Goal: Information Seeking & Learning: Learn about a topic

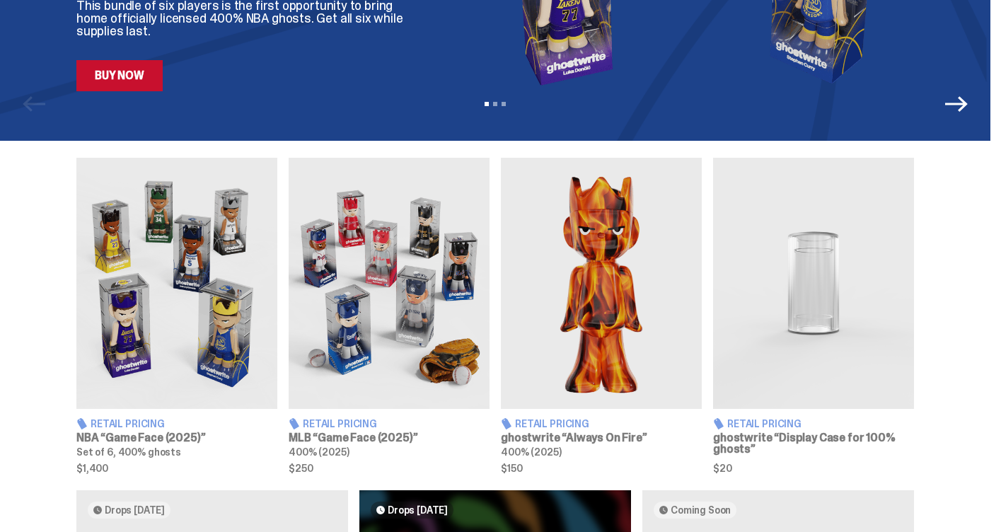
scroll to position [370, 0]
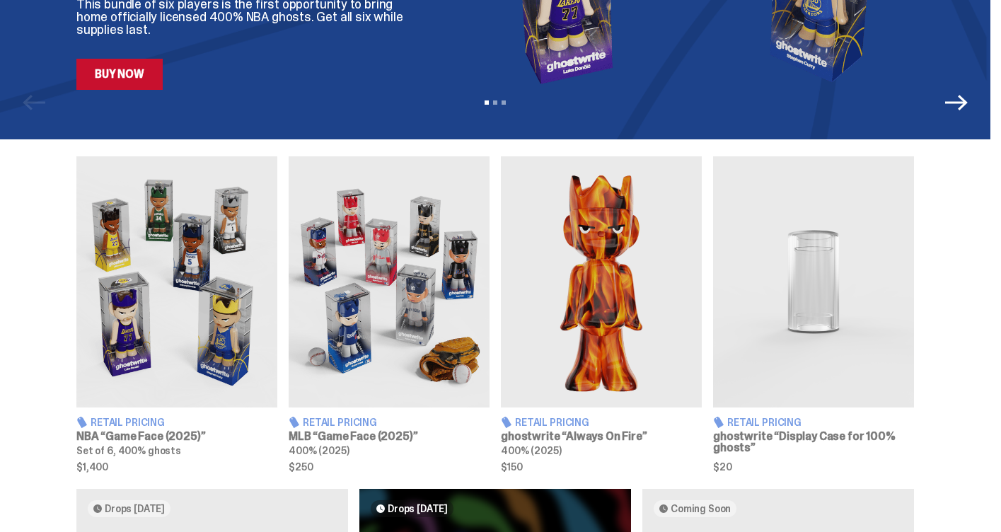
click at [375, 303] on img at bounding box center [389, 281] width 201 height 251
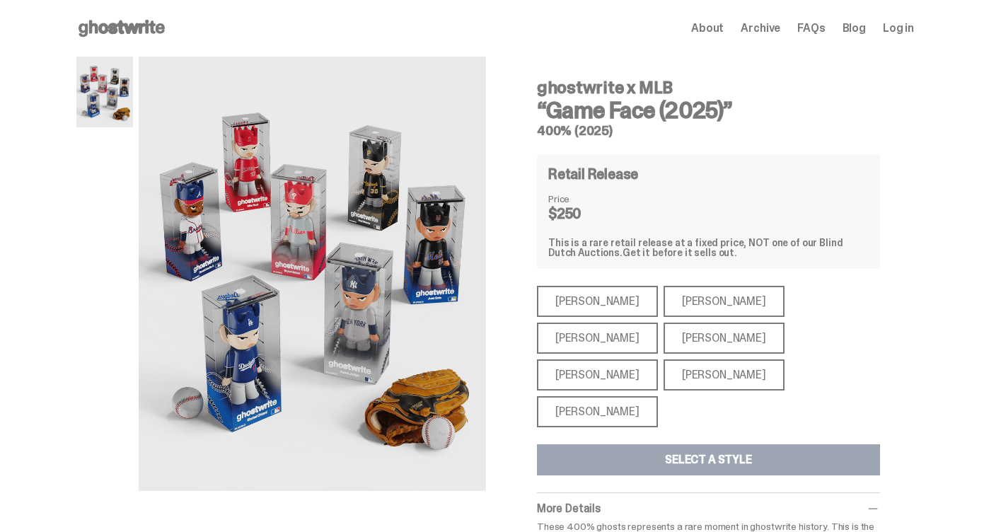
click at [622, 396] on div "[PERSON_NAME]" at bounding box center [597, 411] width 121 height 31
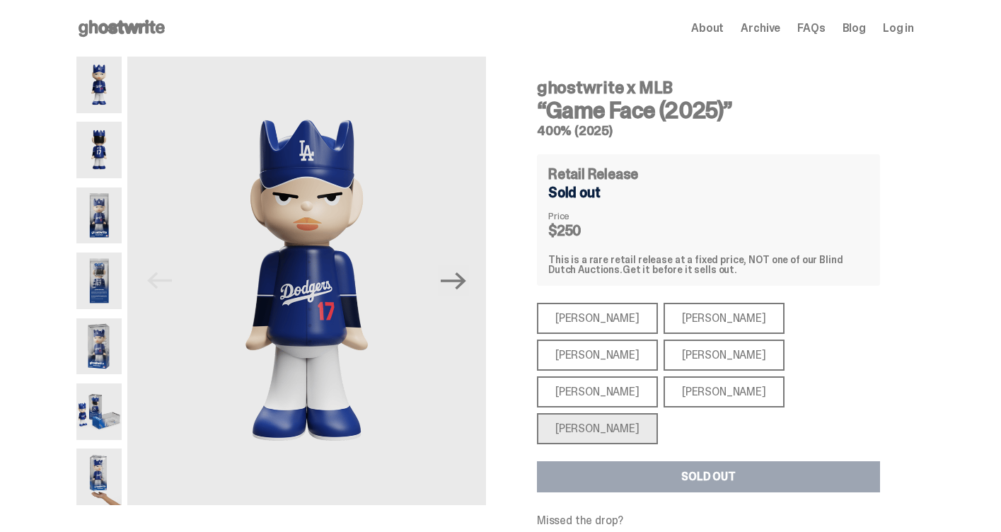
click at [663, 352] on div "[PERSON_NAME]" at bounding box center [723, 354] width 121 height 31
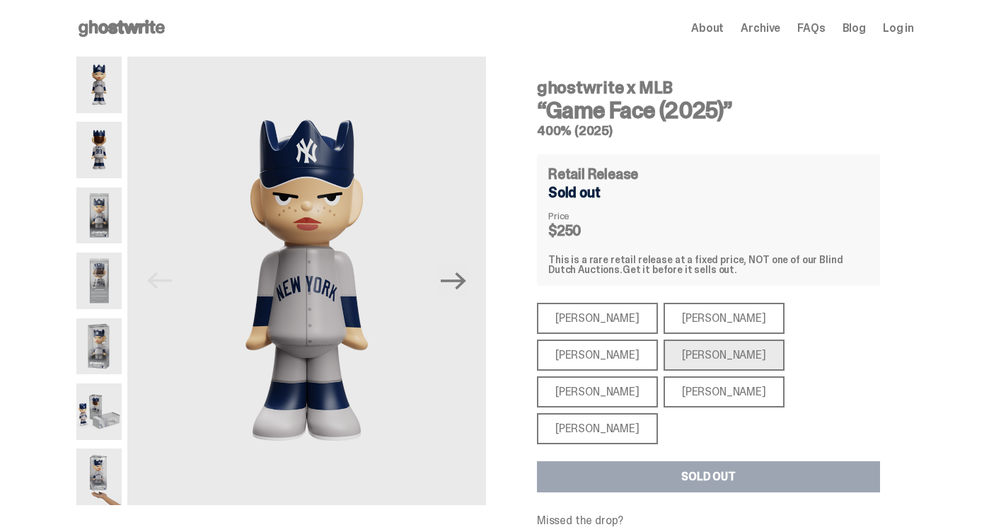
click at [595, 319] on div "[PERSON_NAME]" at bounding box center [597, 318] width 121 height 31
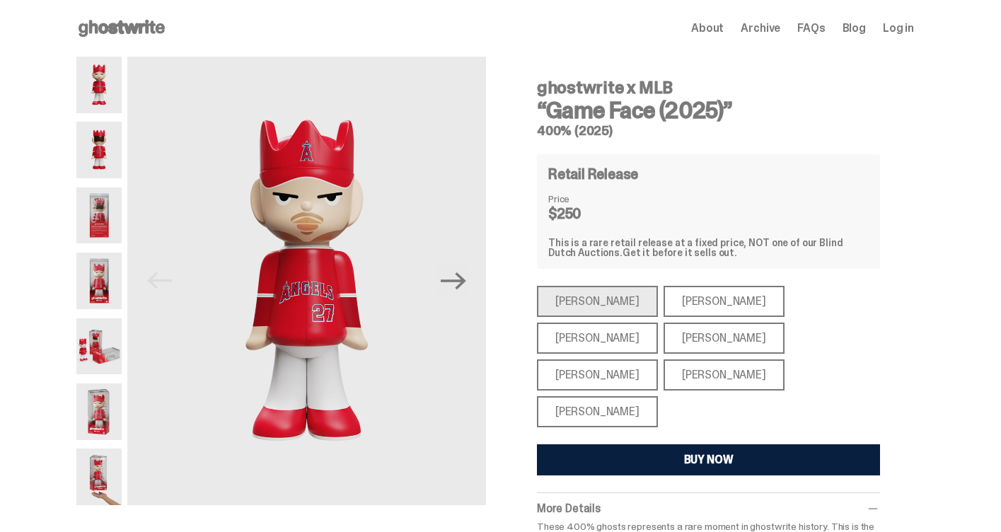
click at [663, 302] on div "[PERSON_NAME]" at bounding box center [723, 301] width 121 height 31
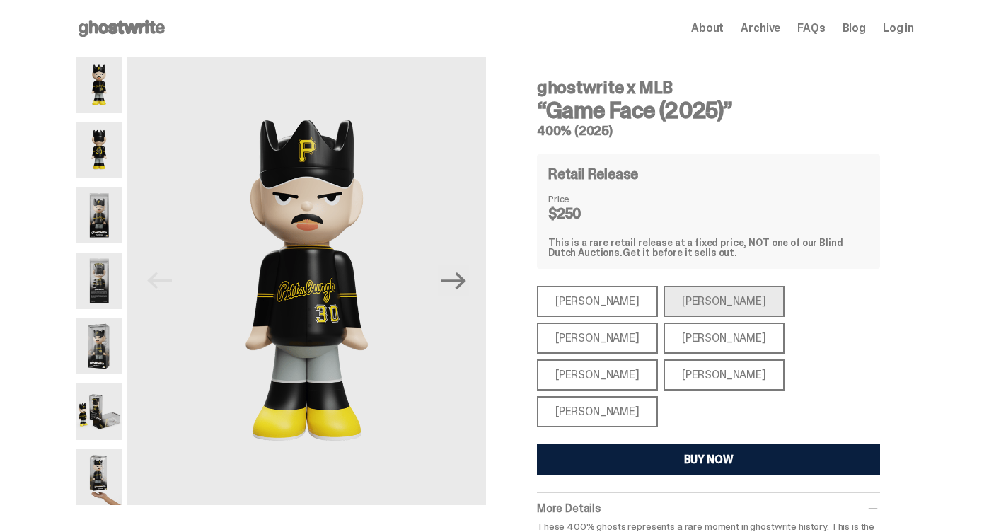
click at [658, 359] on div "[PERSON_NAME]" at bounding box center [597, 374] width 121 height 31
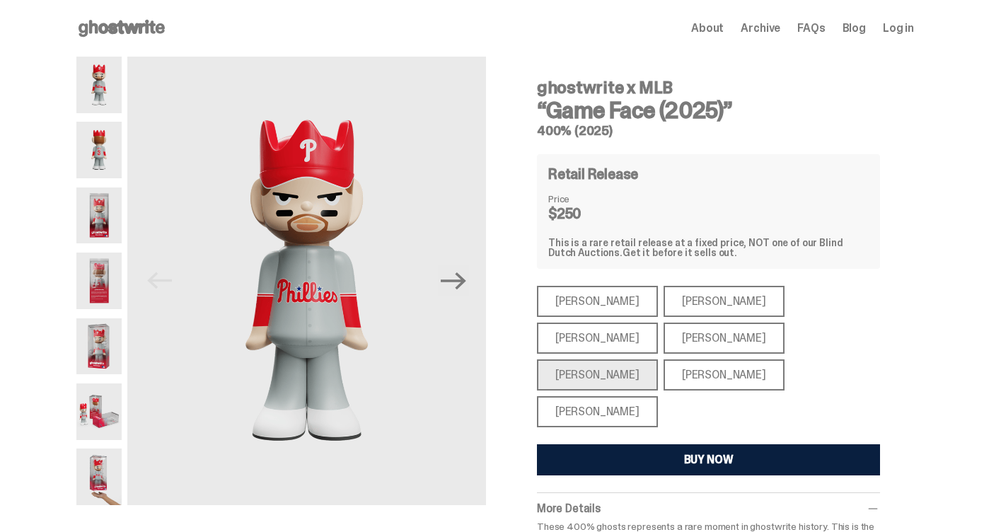
click at [765, 359] on div "[PERSON_NAME]" at bounding box center [723, 374] width 121 height 31
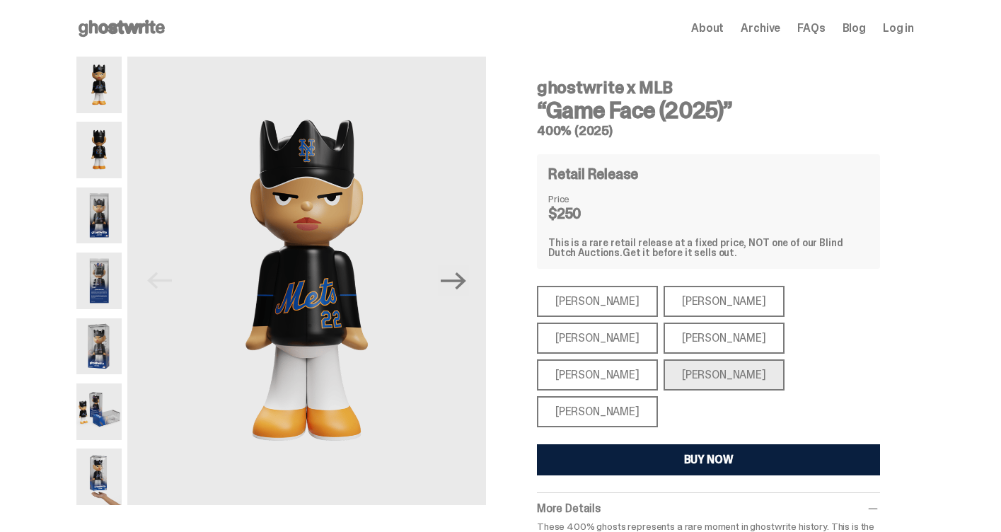
click at [658, 323] on div "[PERSON_NAME]" at bounding box center [597, 338] width 121 height 31
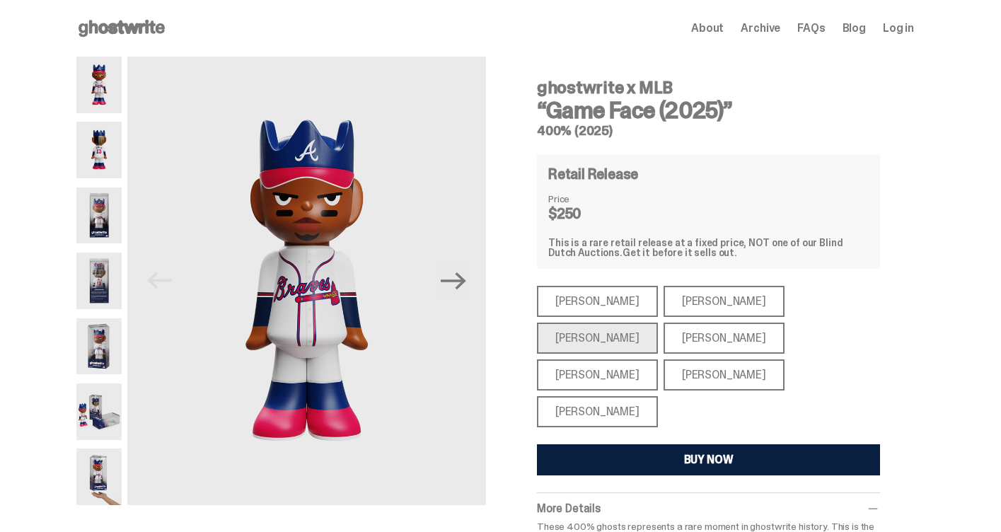
click at [724, 26] on span "About" at bounding box center [707, 28] width 33 height 11
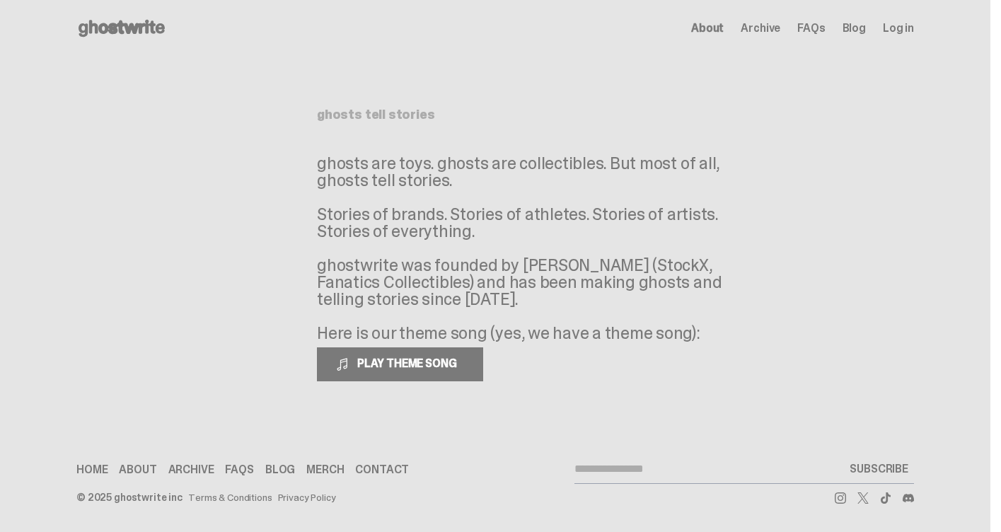
click at [125, 25] on use at bounding box center [122, 28] width 86 height 17
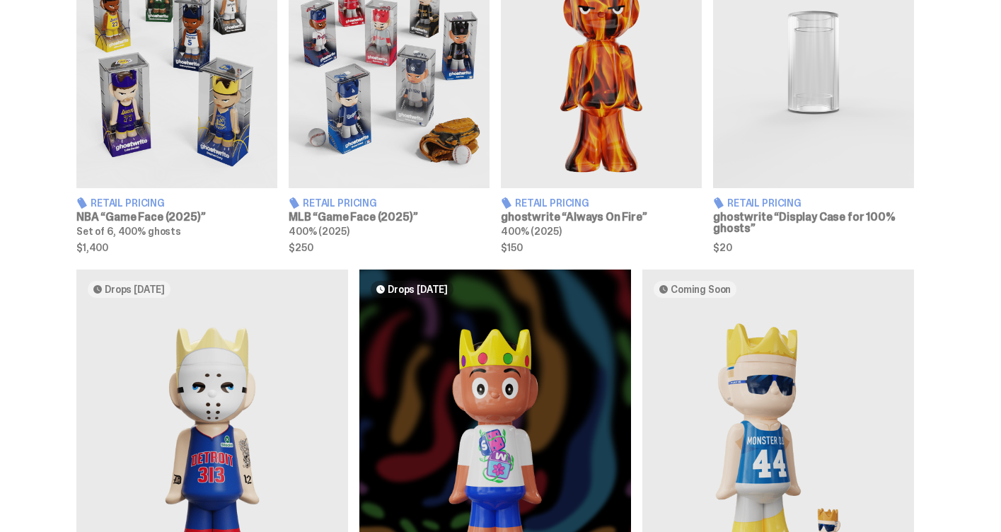
scroll to position [600, 0]
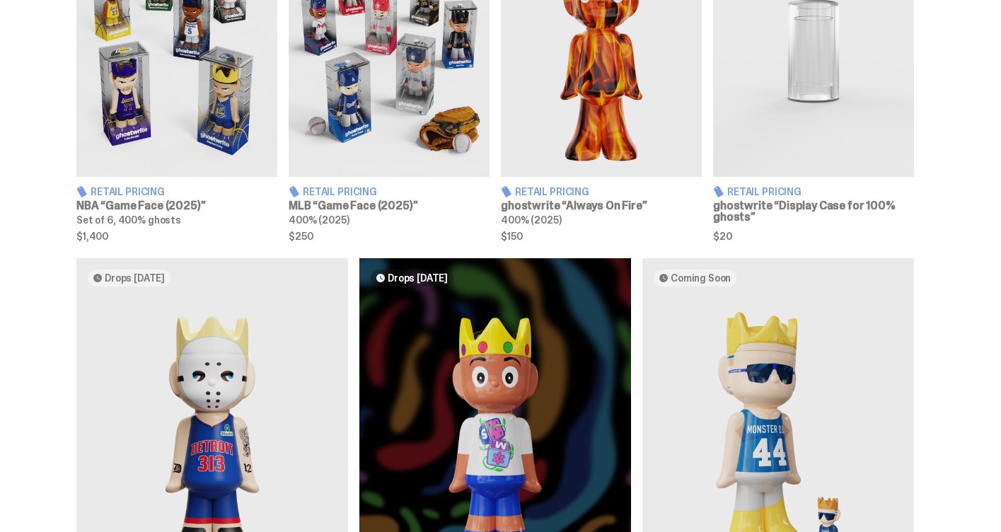
click at [146, 102] on img at bounding box center [176, 51] width 201 height 251
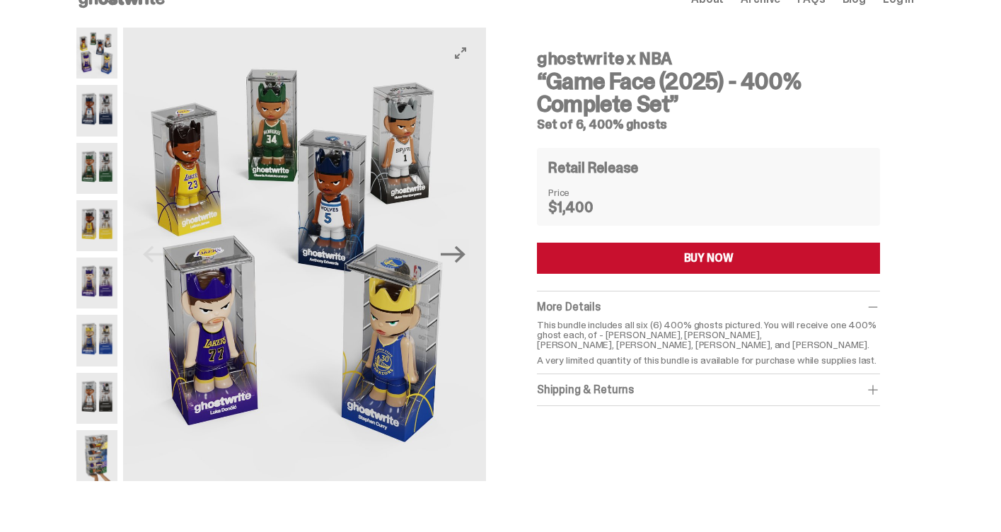
scroll to position [35, 0]
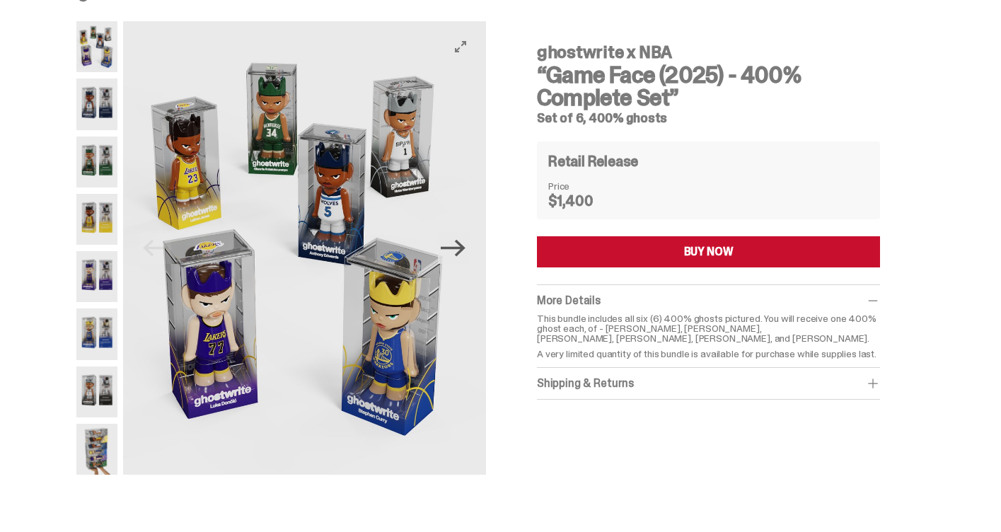
click at [452, 255] on icon "Next" at bounding box center [453, 248] width 25 height 25
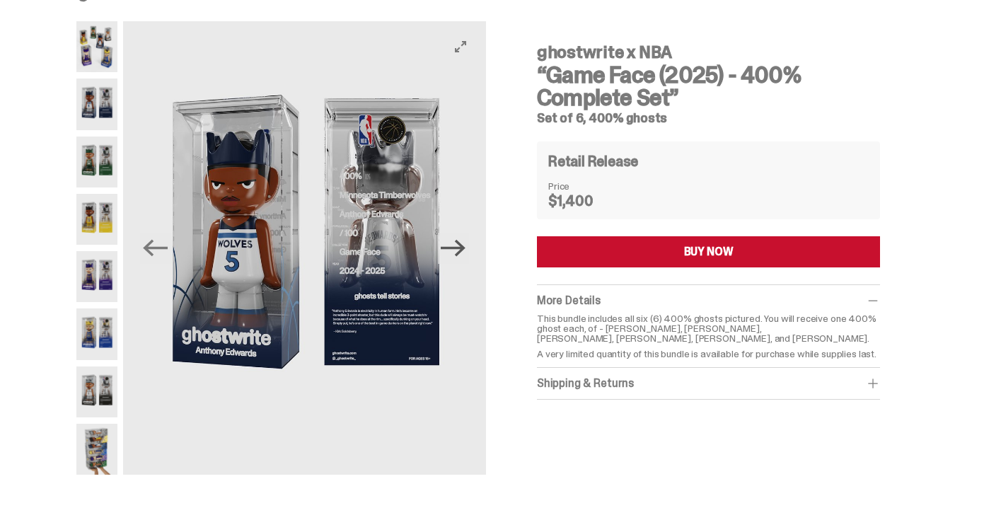
click at [452, 255] on icon "Next" at bounding box center [453, 248] width 25 height 25
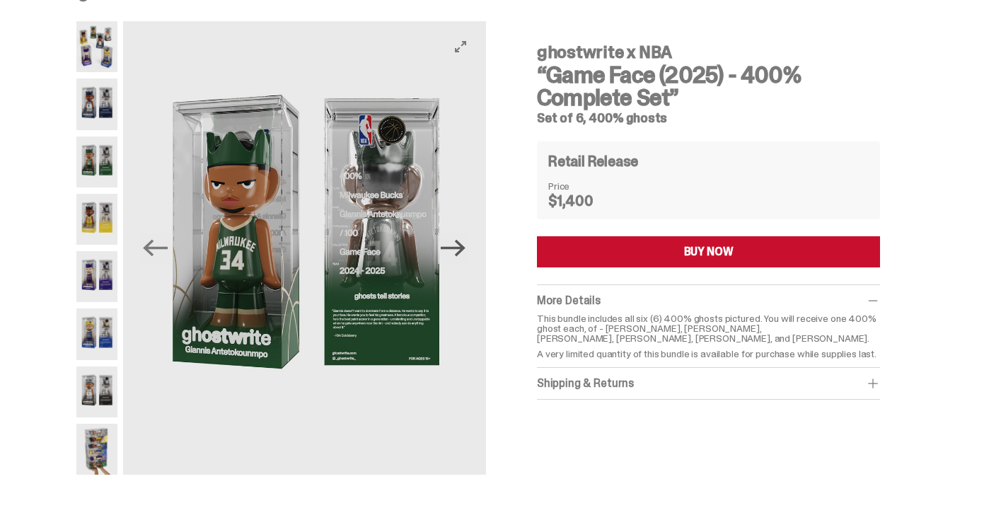
click at [452, 255] on icon "Next" at bounding box center [453, 248] width 25 height 25
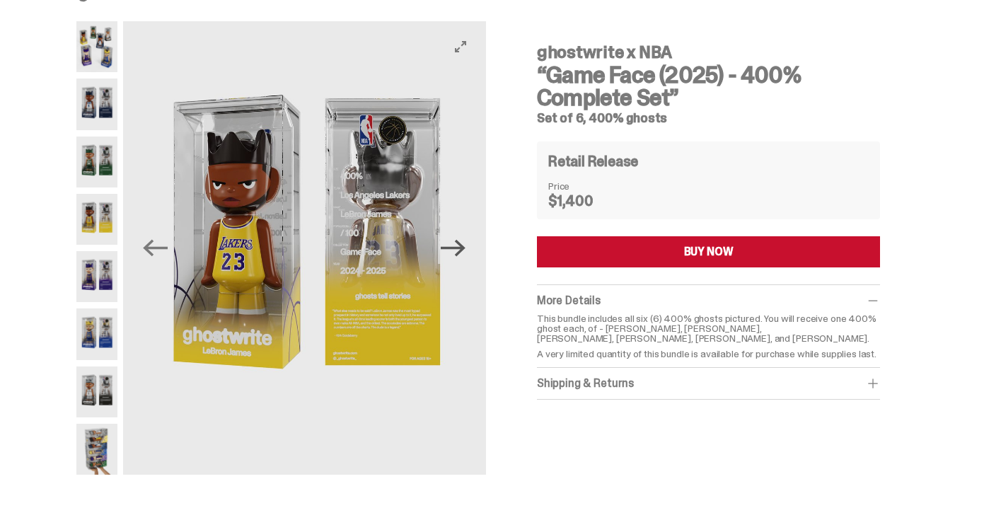
click at [452, 255] on icon "Next" at bounding box center [453, 248] width 25 height 25
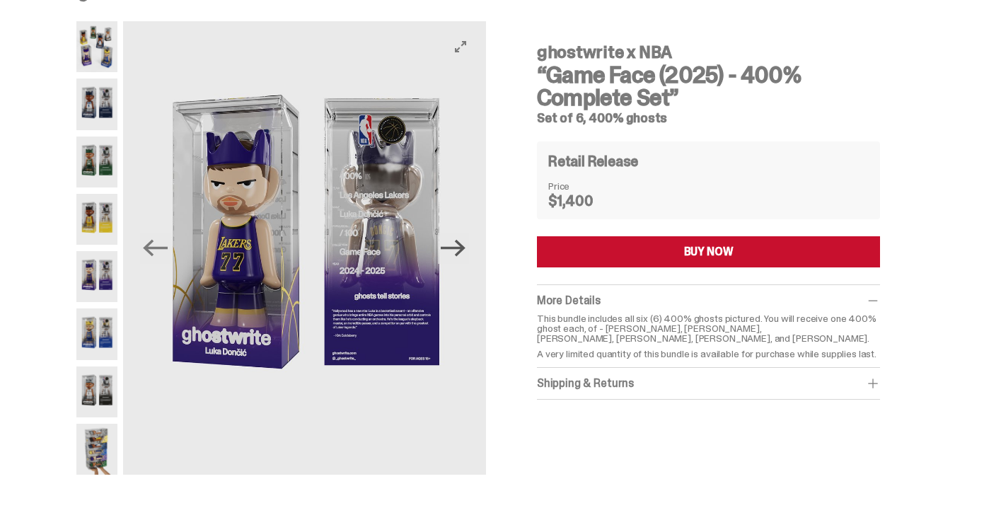
click at [452, 255] on icon "Next" at bounding box center [453, 248] width 25 height 25
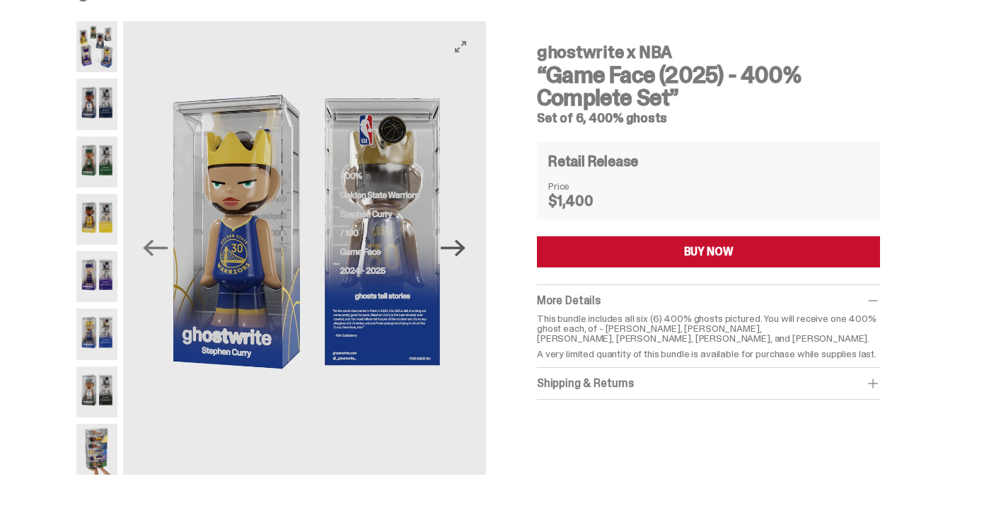
click at [452, 255] on icon "Next" at bounding box center [453, 248] width 25 height 25
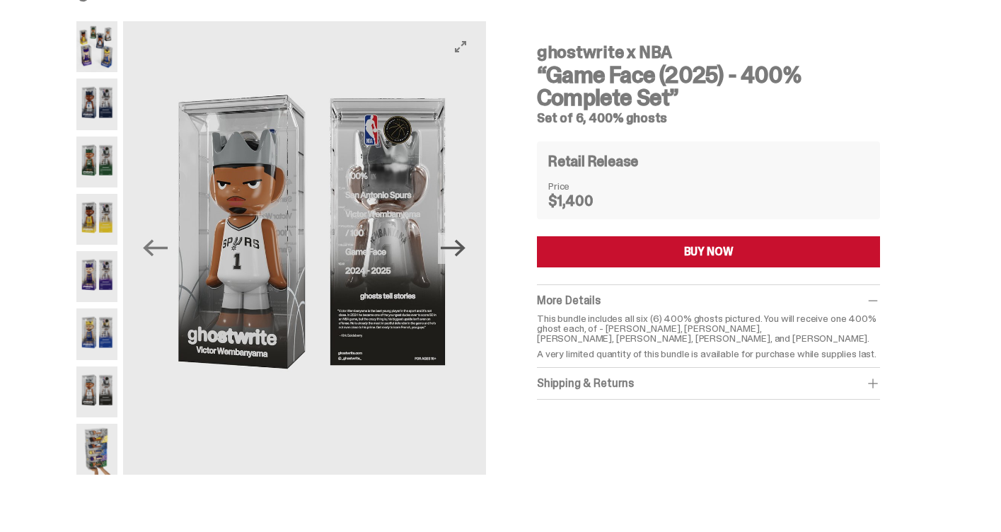
click at [452, 255] on icon "Next" at bounding box center [453, 248] width 25 height 25
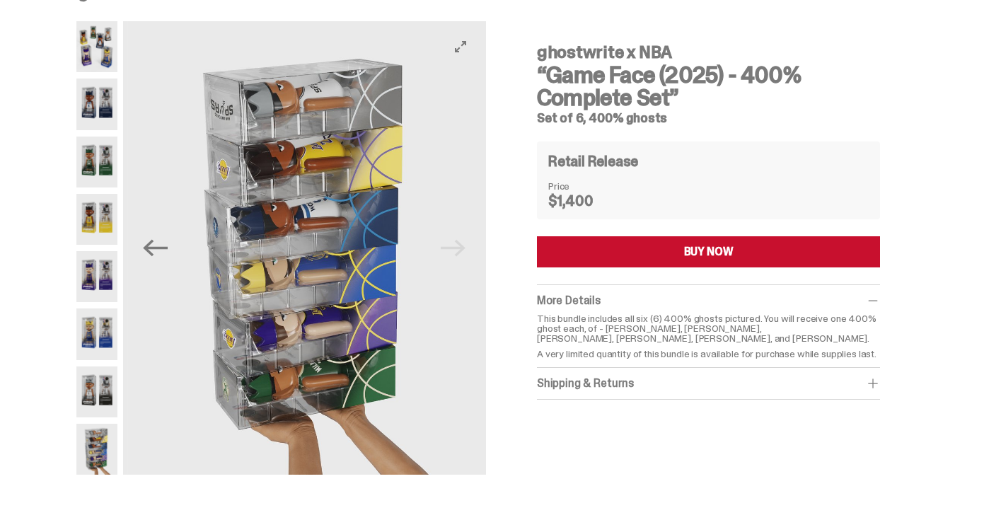
click at [452, 255] on img at bounding box center [309, 247] width 363 height 453
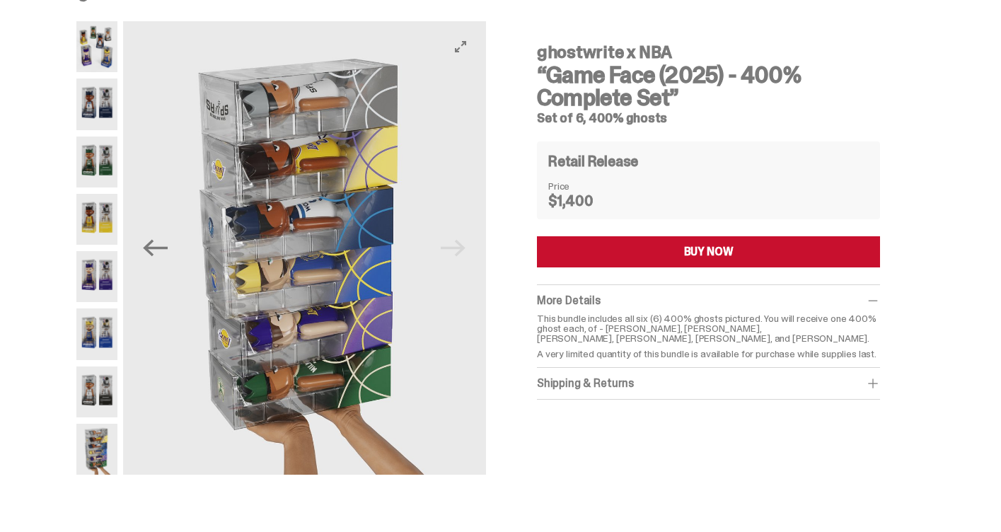
click at [452, 255] on img at bounding box center [304, 247] width 363 height 453
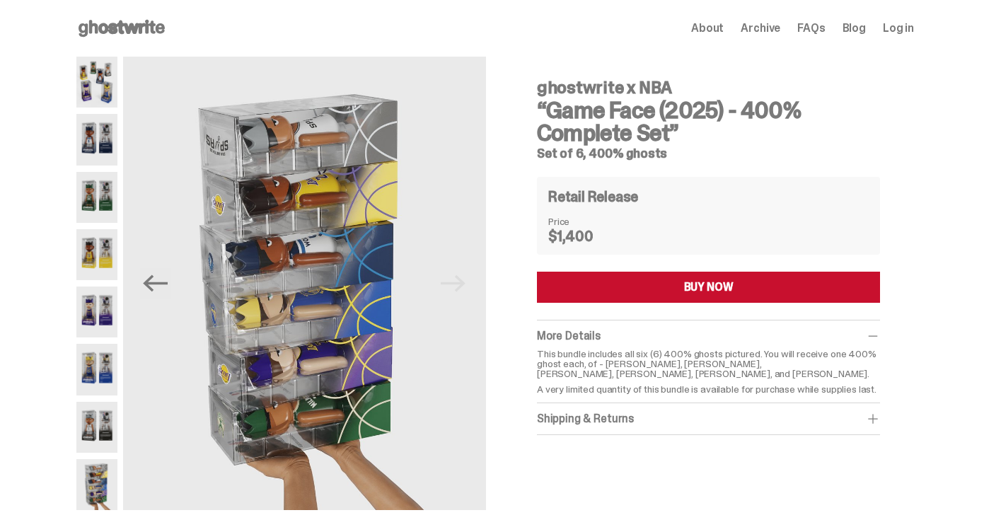
click at [777, 18] on div "Open main menu Home About Archive FAQs Blog Log in About Archive FAQs Blog" at bounding box center [494, 28] width 837 height 23
click at [773, 30] on span "Archive" at bounding box center [760, 28] width 40 height 11
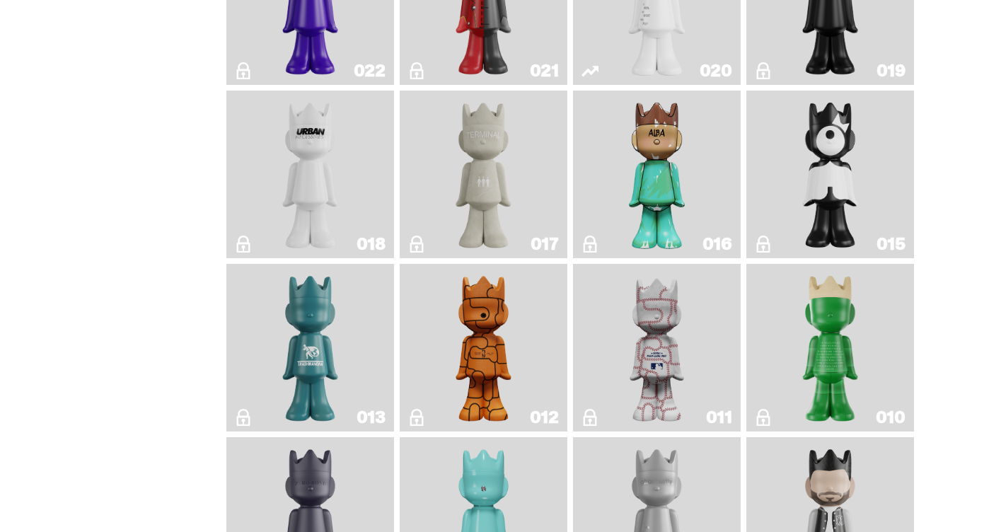
scroll to position [1987, 0]
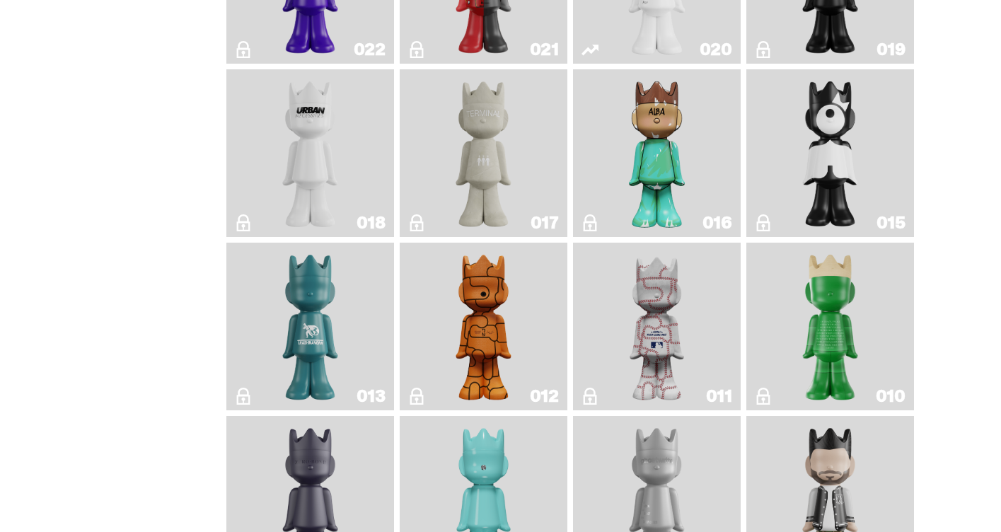
click at [674, 177] on img "ALBA" at bounding box center [656, 153] width 67 height 156
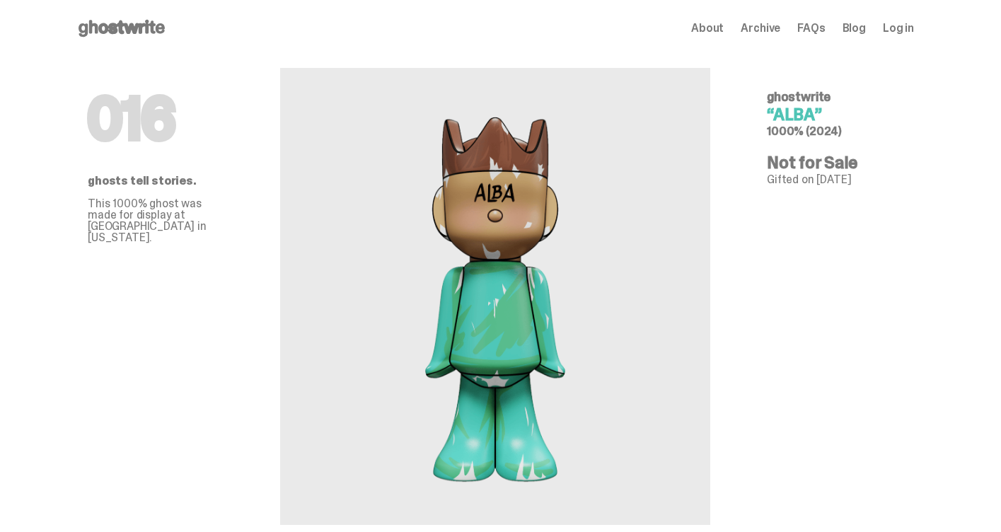
click at [815, 23] on span "FAQs" at bounding box center [811, 28] width 28 height 11
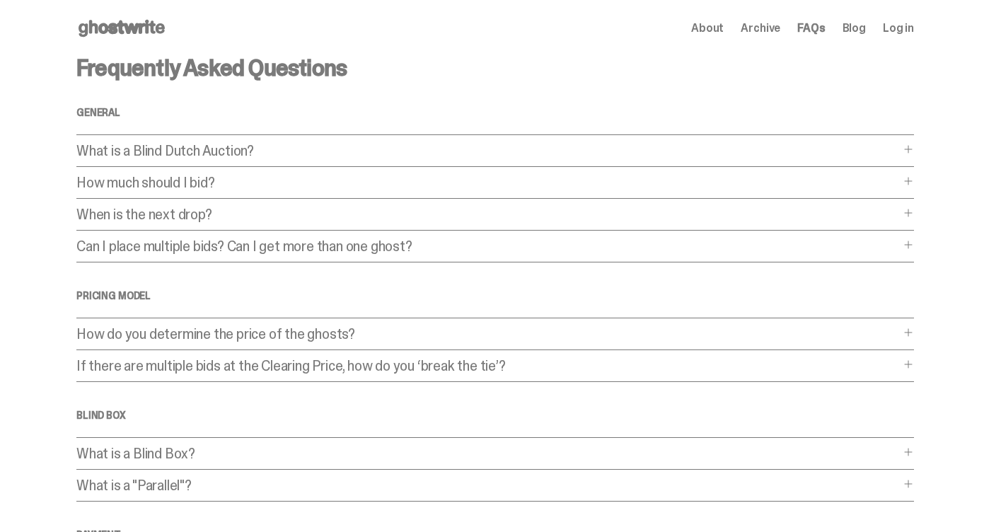
click at [211, 160] on div "What is a Blind Dutch Auction? What is a Blind Dutch Auction? A Blind Dutch Auc…" at bounding box center [494, 155] width 837 height 23
click at [220, 153] on p "What is a Blind Dutch Auction?" at bounding box center [487, 151] width 823 height 14
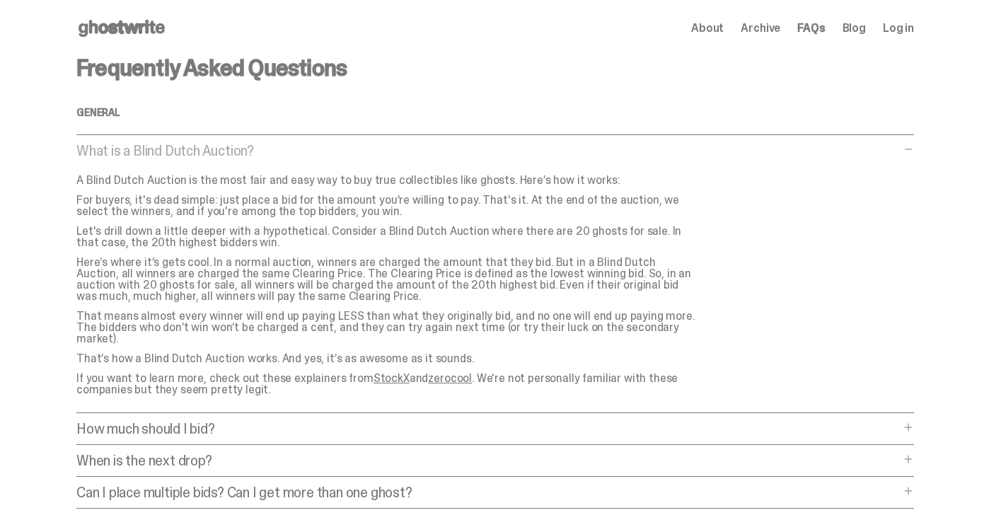
click at [764, 28] on span "Archive" at bounding box center [760, 28] width 40 height 11
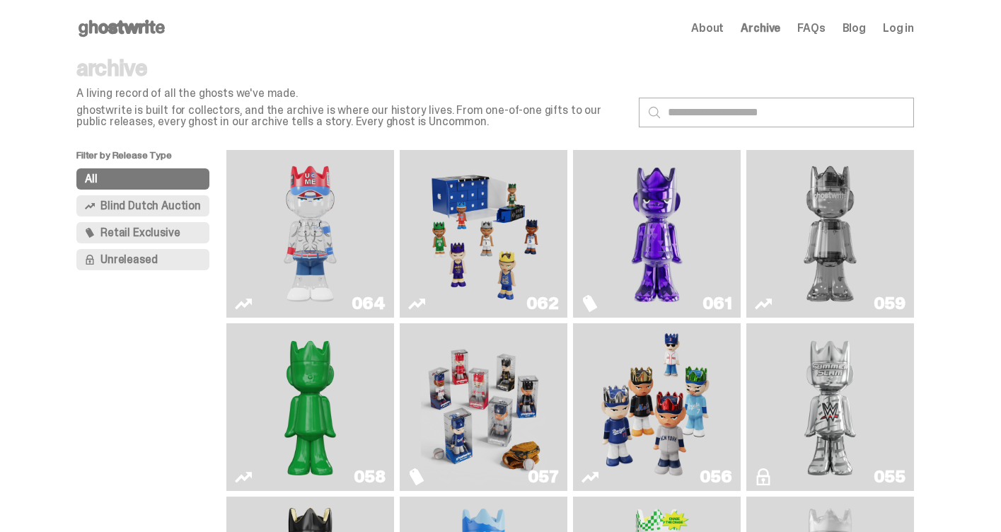
click at [723, 30] on span "About" at bounding box center [707, 28] width 33 height 11
